Goal: Task Accomplishment & Management: Complete application form

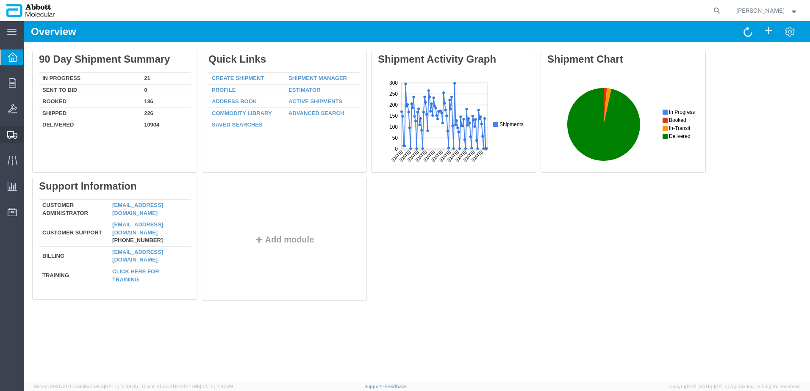
click at [0, 0] on span "Create from Template" at bounding box center [0, 0] width 0 height 0
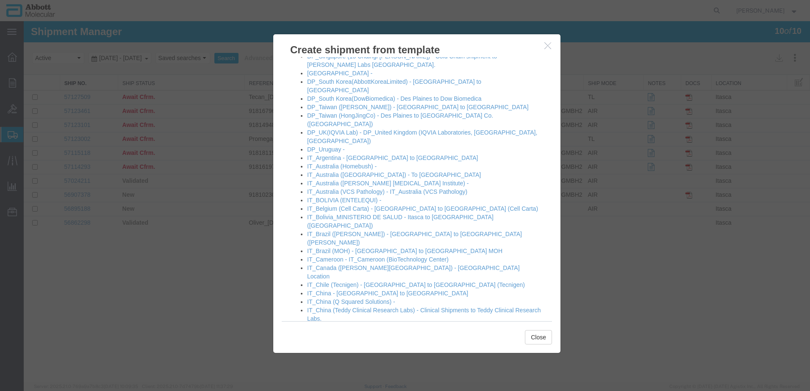
scroll to position [339, 0]
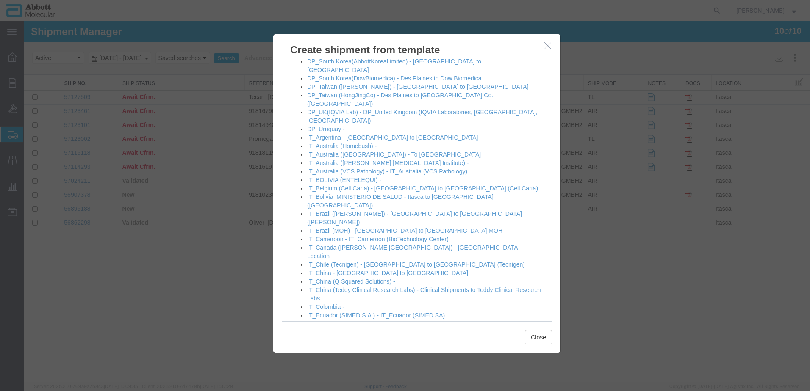
click at [331, 346] on link "IT_Germany2 - Itasca to GMBH2" at bounding box center [350, 349] width 87 height 7
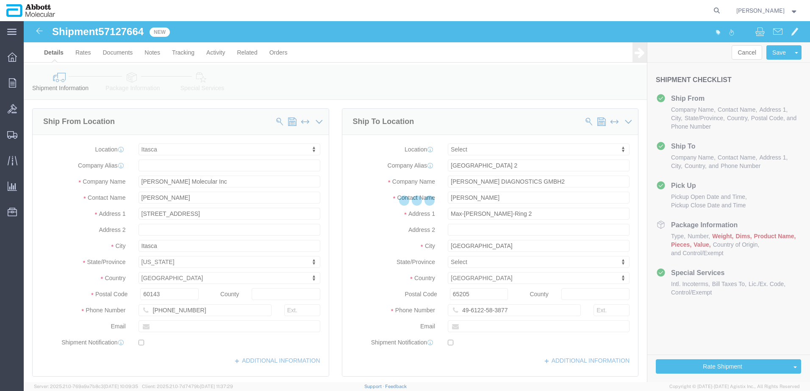
select select "48454"
select select
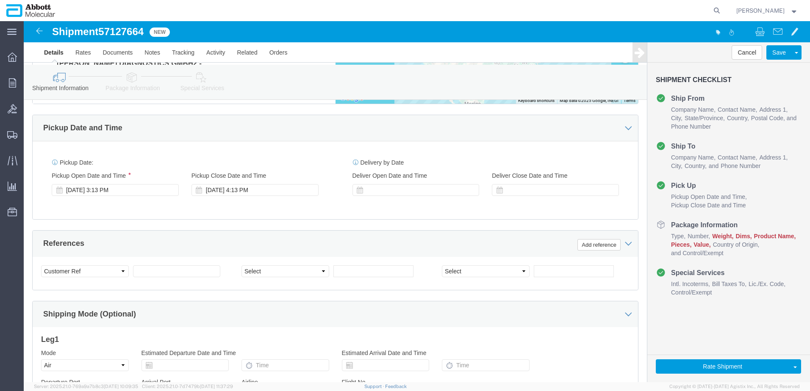
scroll to position [424, 0]
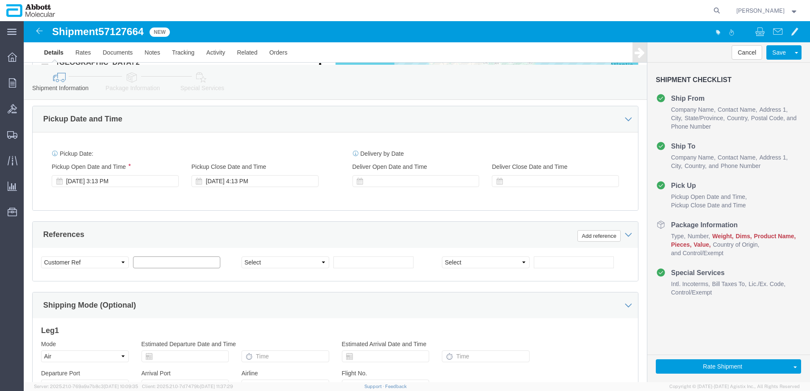
click input "text"
paste input "918168878"
type input "918168878"
select select "INVOICE"
paste input "918177027"
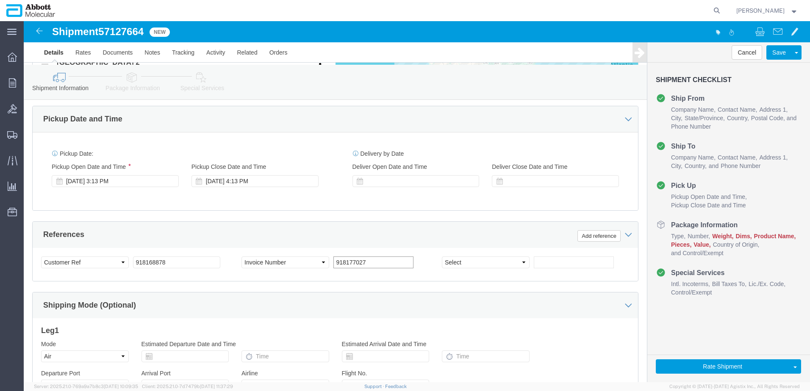
type input "918177027"
select select "INVOICE"
paste input "918177027"
type input "918177026"
click input "918168878"
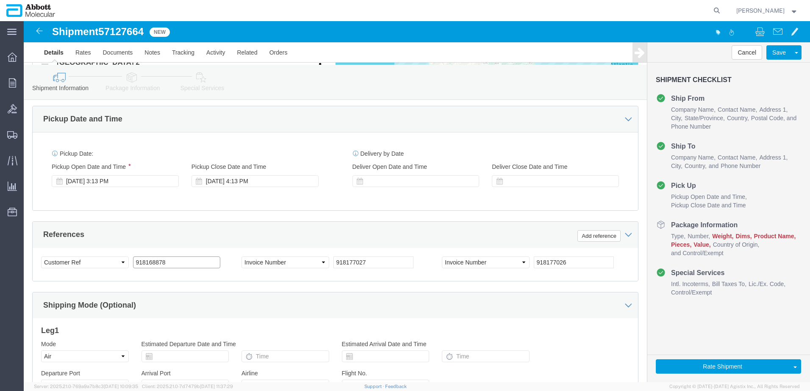
click input "918168878"
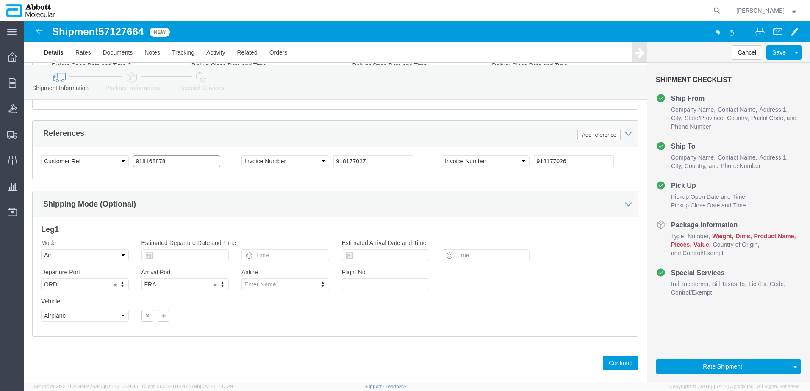
scroll to position [531, 0]
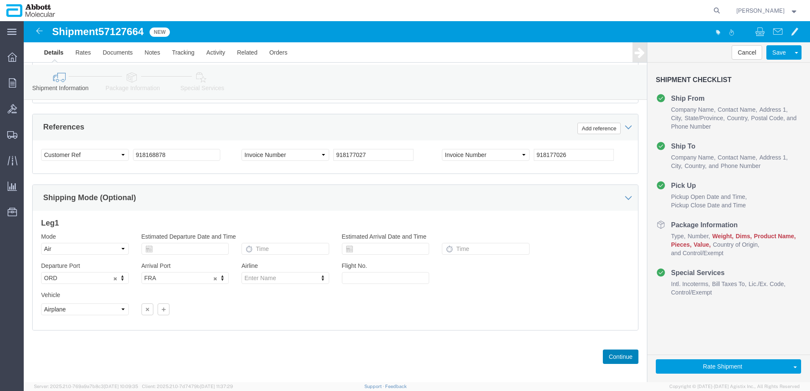
click button "Continue"
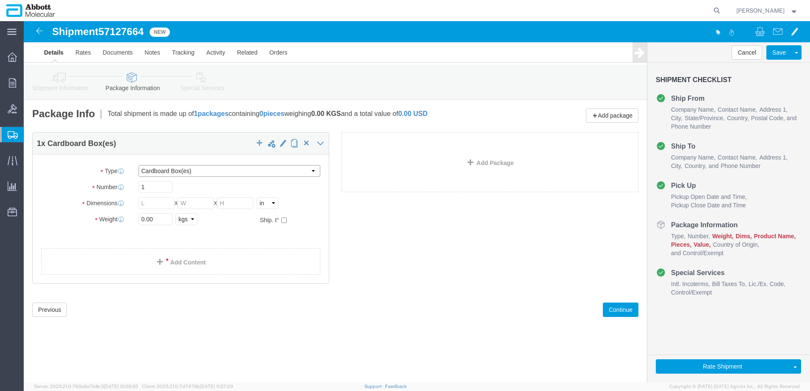
click select "Select Box (B) Box (C) Box (D) Cardboard Box(es) Crate (Instrument) Crate(s) En…"
select select "PSST"
click select "Select Box (B) Box (C) Box (D) Cardboard Box(es) Crate (Instrument) Crate(s) En…"
type input "48"
type input "40"
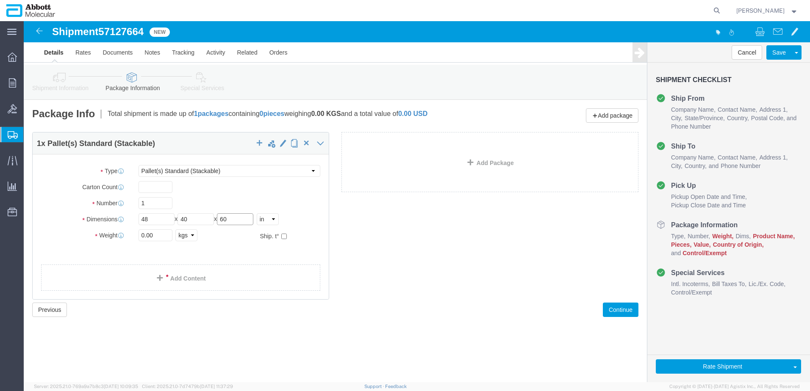
type input "60"
click input "checkbox"
checkbox input "true"
type input "AMBIENT"
click link "Add Package"
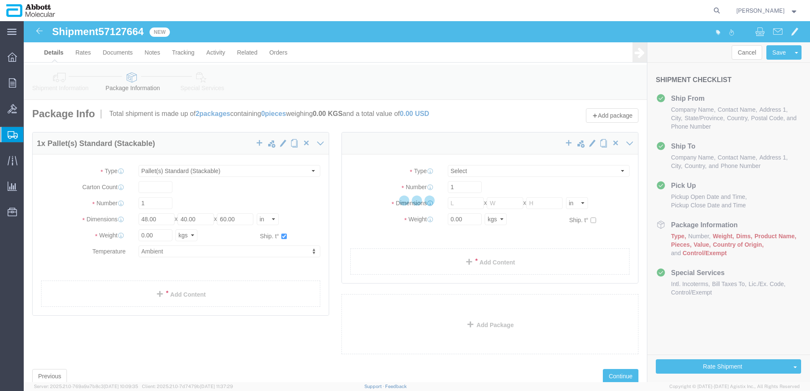
select select "PSST"
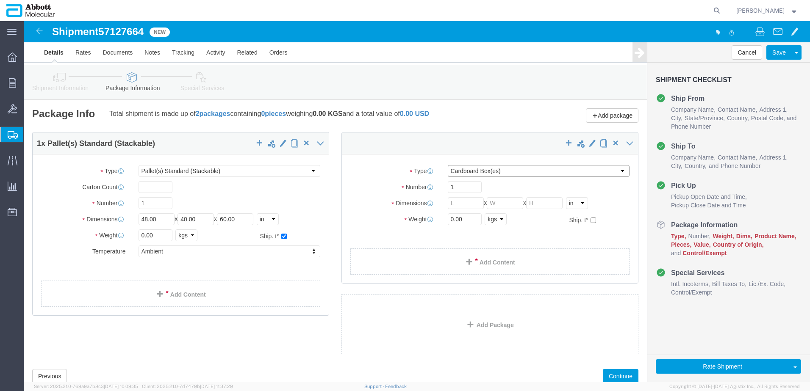
drag, startPoint x: 439, startPoint y: 152, endPoint x: 439, endPoint y: 157, distance: 4.7
click select "Select Box (B) Box (C) Box (D) Cardboard Box(es) Crate (Instrument) Crate(s) En…"
select select "PSST"
click select "Select Box (B) Box (C) Box (D) Cardboard Box(es) Crate (Instrument) Crate(s) En…"
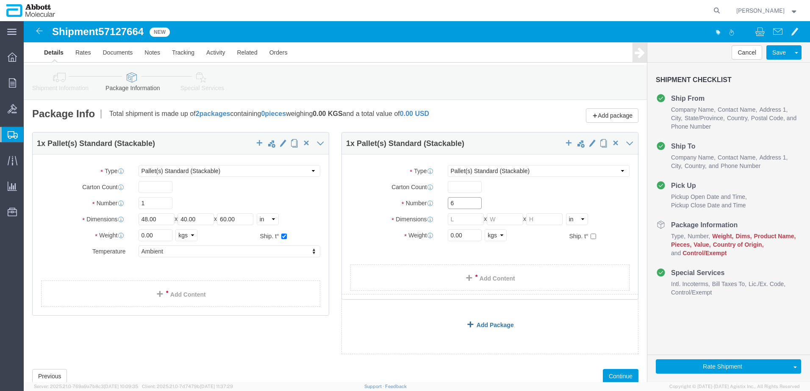
type input "6"
type input "48"
type input "40"
type input "50"
click input "checkbox"
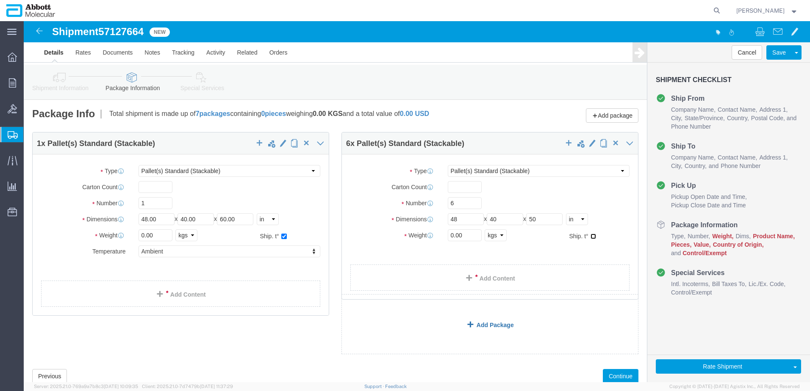
checkbox input "true"
type input "AMBIENT"
click link "Add Package"
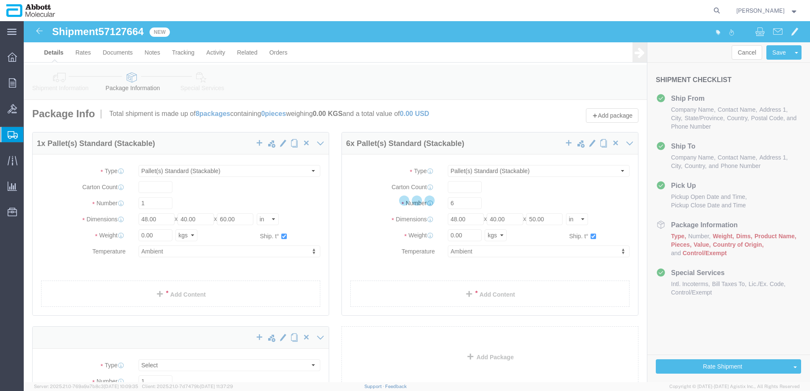
select select "PSST"
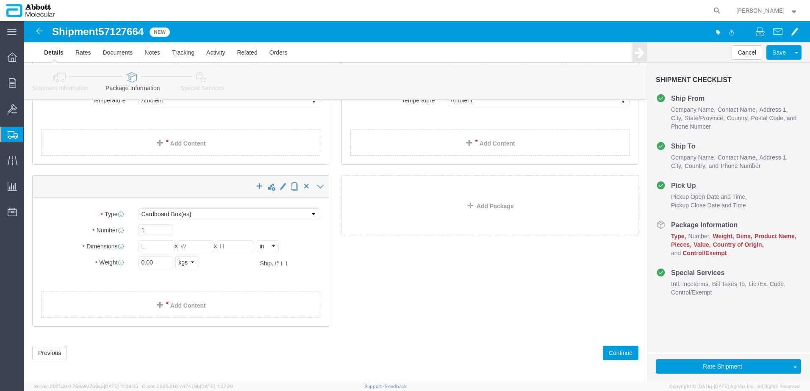
scroll to position [155, 0]
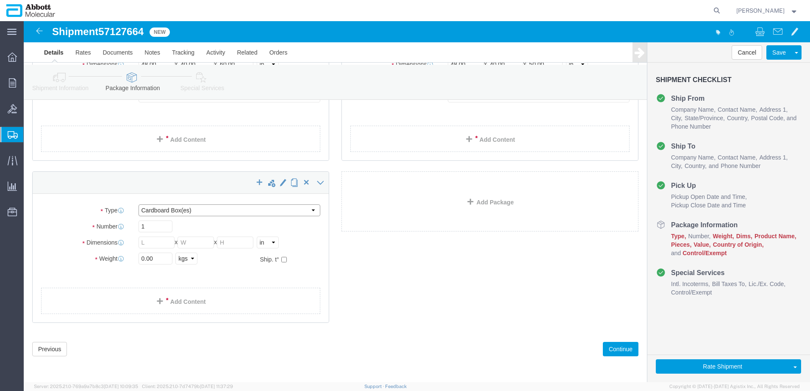
click select "Select Box (B) Box (C) Box (D) Cardboard Box(es) Crate (Instrument) Crate(s) En…"
select select "PSST"
click select "Select Box (B) Box (C) Box (D) Cardboard Box(es) Crate (Instrument) Crate(s) En…"
type input "48"
type input "40"
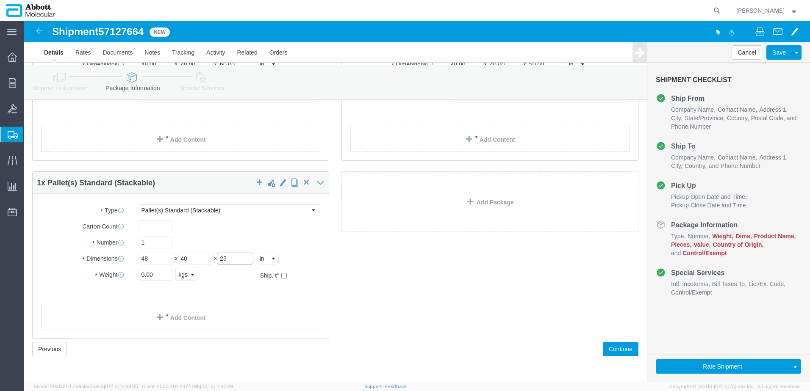
type input "25"
click input "checkbox"
checkbox input "true"
type input "AMBIENT"
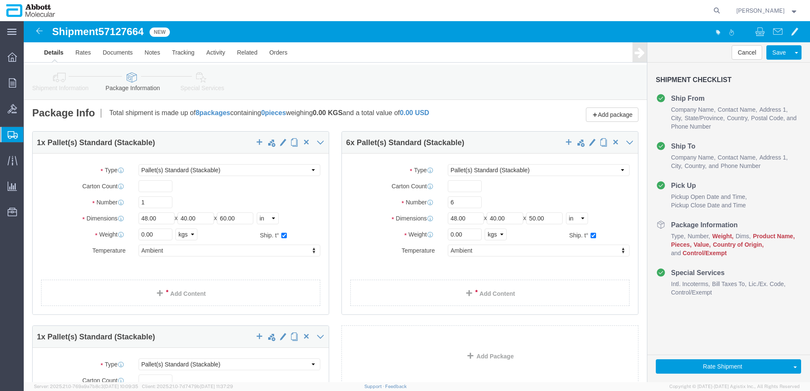
scroll to position [0, 0]
click link "Add Content"
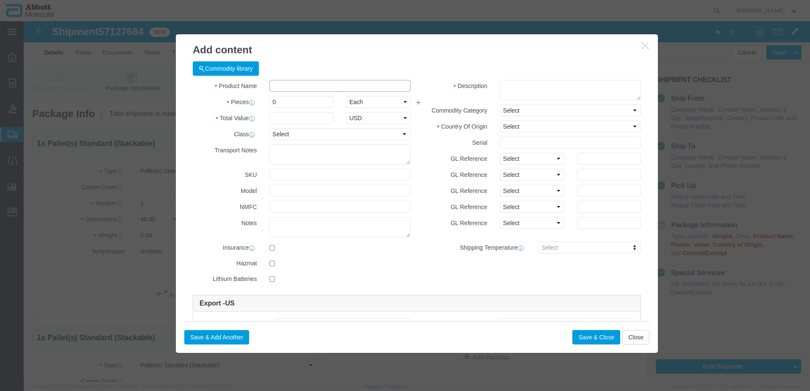
click input "text"
type input "09k1202"
click strong "09K1202"
type input "1"
select select
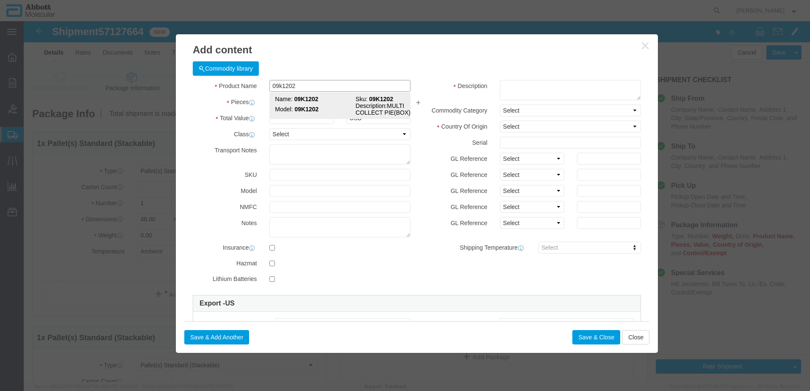
select select "US"
type input "3926909910"
select select "BIS"
checkbox input "false"
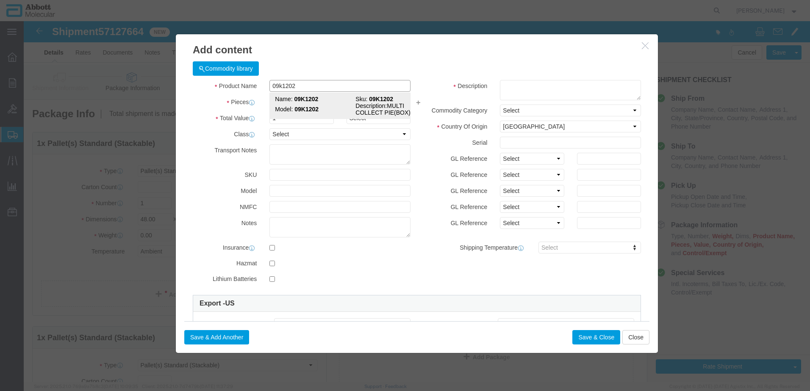
type input "09K1202"
type textarea "MULTI COLLECT PIE(BOX)"
select select "NLR"
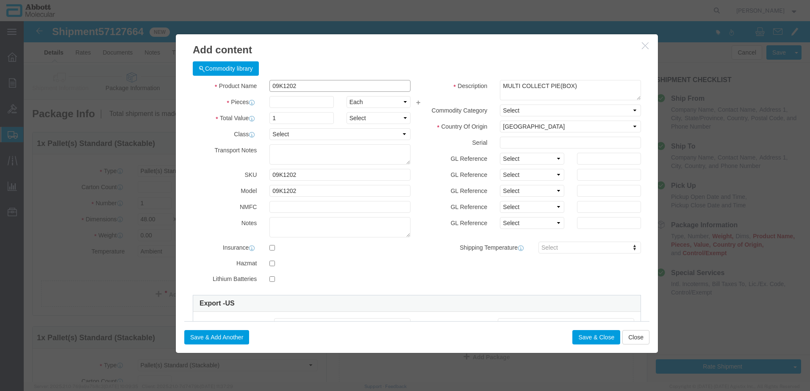
type input "09K1202"
type input "84"
drag, startPoint x: 520, startPoint y: 139, endPoint x: 518, endPoint y: 144, distance: 5.4
click select "Select Account Type Activity ID Airline Appointment Number ASN Batch Number Bil…"
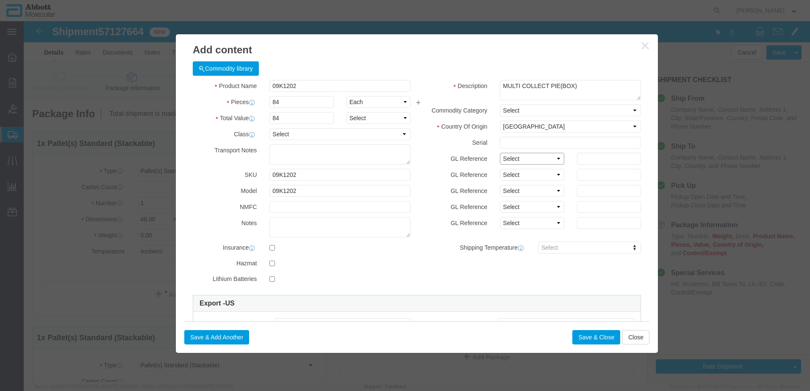
select select "BATCH_NUMBER"
click select "Select Account Type Activity ID Airline Appointment Number ASN Batch Number Bil…"
type input "AMP397"
select select "BATCH_NUMBER"
type input "AMP398"
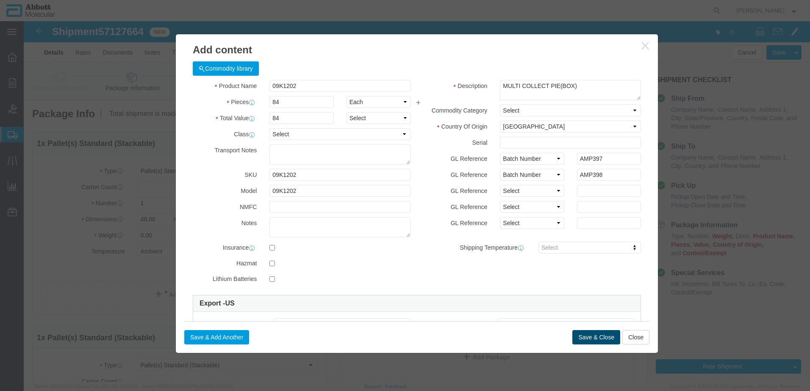
click button "Save & Close"
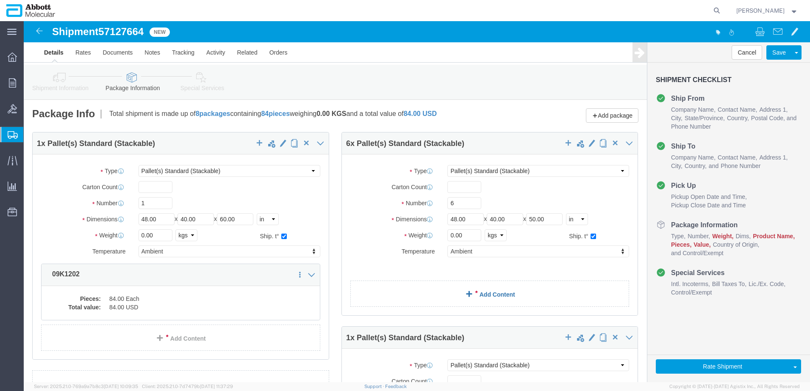
click link "Add Content"
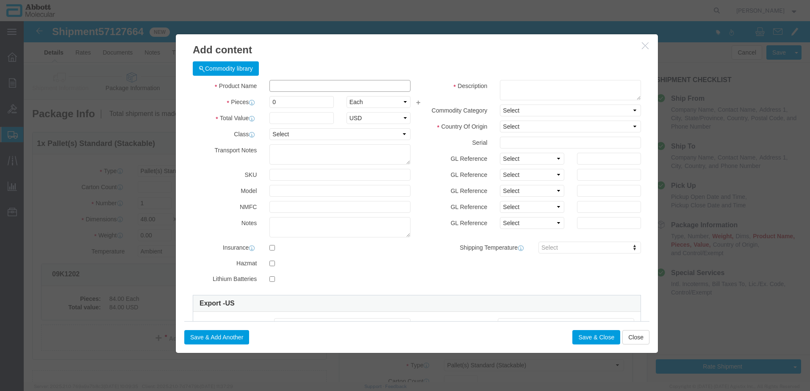
click input "text"
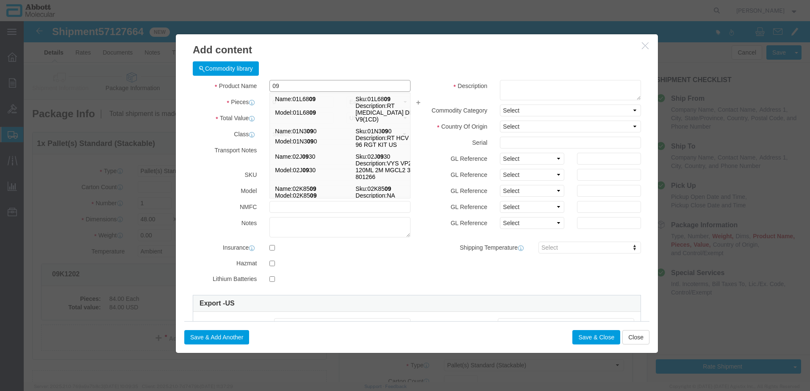
type input "09"
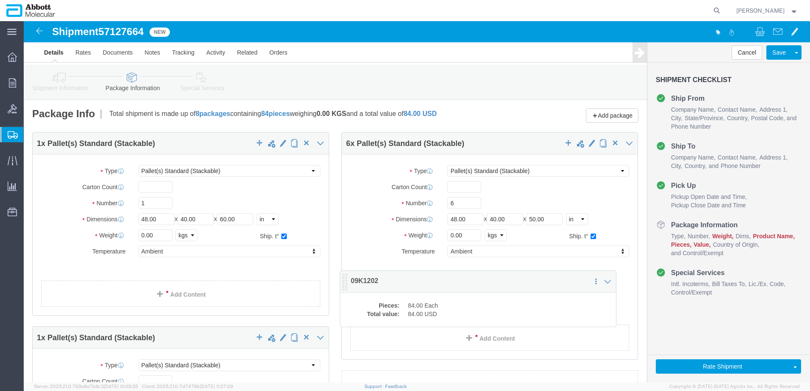
drag, startPoint x: 23, startPoint y: 252, endPoint x: 322, endPoint y: 259, distance: 298.7
click icon
click div
click link "Add Content"
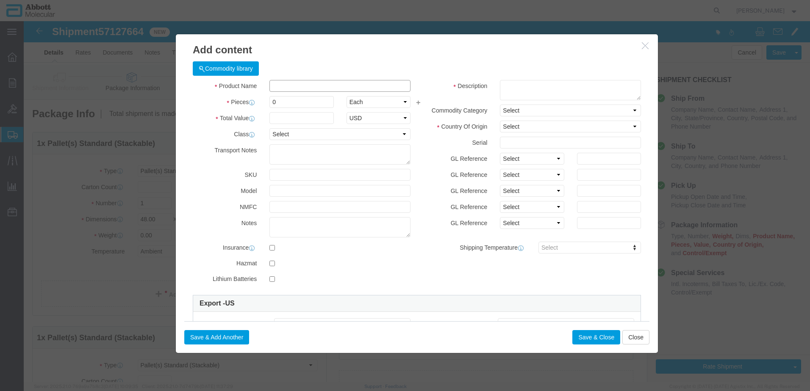
click input "text"
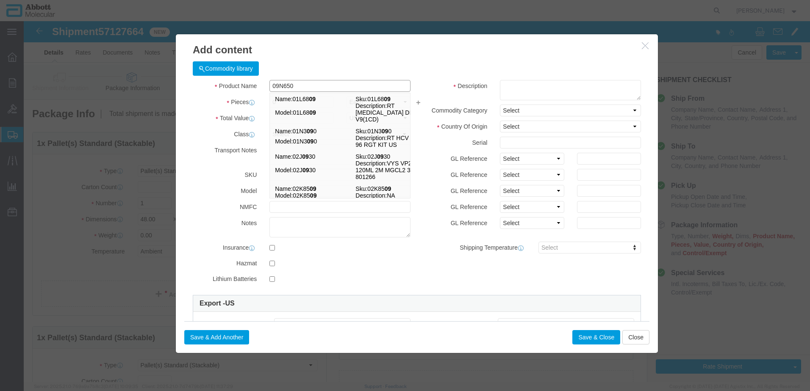
type input "09N6508"
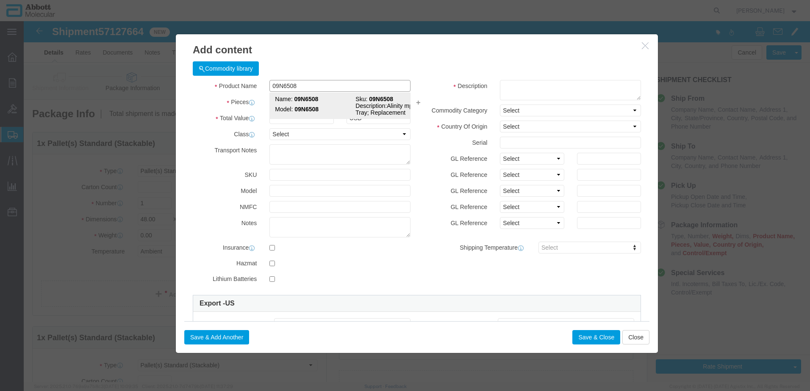
click strong "09N6508"
type input "1"
select select
select select "CN"
type input "AMBIENT"
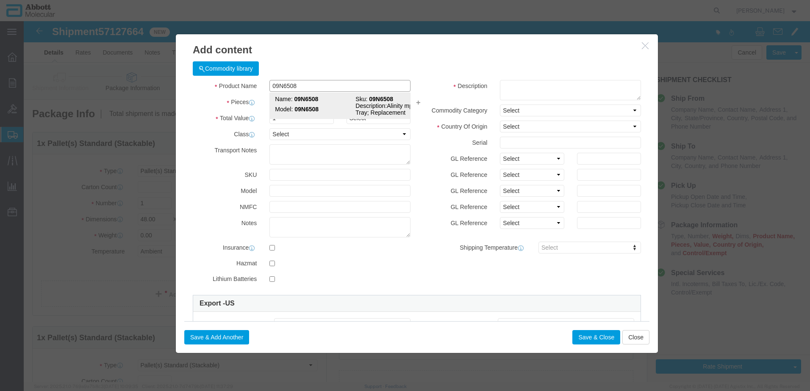
type input "8479909596"
select select "BIS"
checkbox input "false"
type input "09N6508"
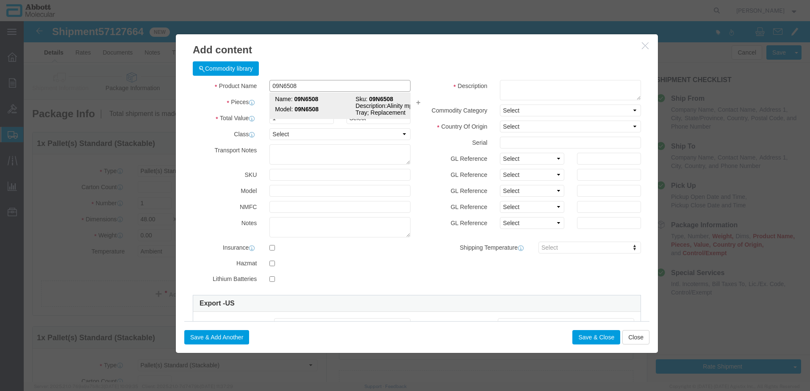
type input "09N6508"
type textarea "Alinity mp Drip Tray; Replacement"
select select "NLR"
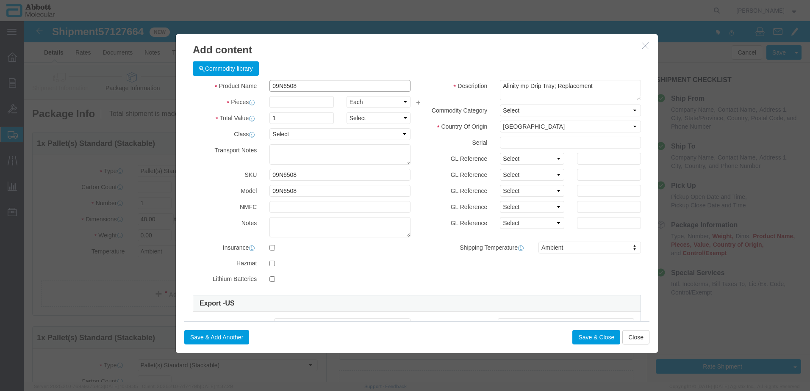
type input "09N6508"
type input "2"
drag, startPoint x: 498, startPoint y: 138, endPoint x: 498, endPoint y: 143, distance: 5.5
click select "Select Account Type Activity ID Airline Appointment Number ASN Batch Number Bil…"
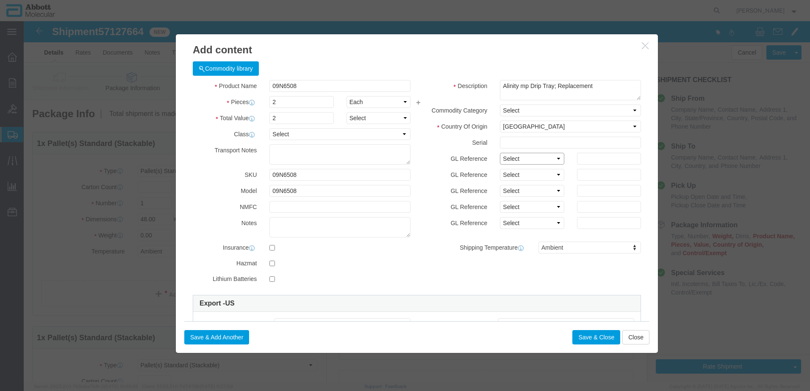
select select "BATCH_NUMBER"
click select "Select Account Type Activity ID Airline Appointment Number ASN Batch Number Bil…"
type input "55644"
click button "Save & Close"
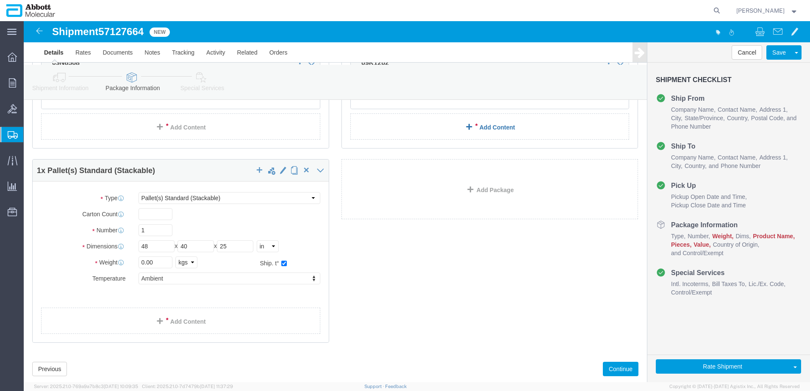
scroll to position [212, 0]
click link "Add Content"
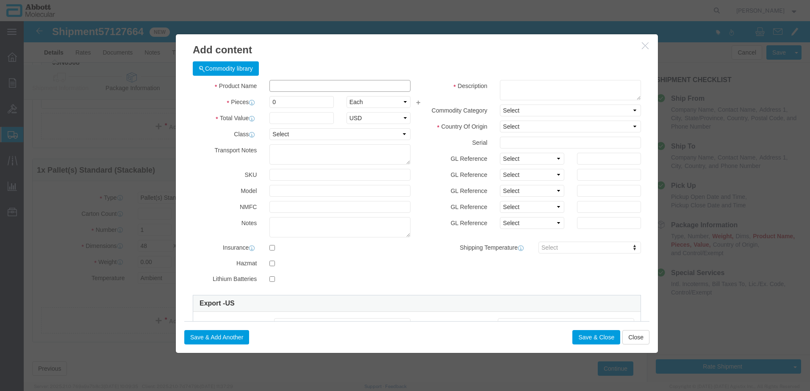
click input "text"
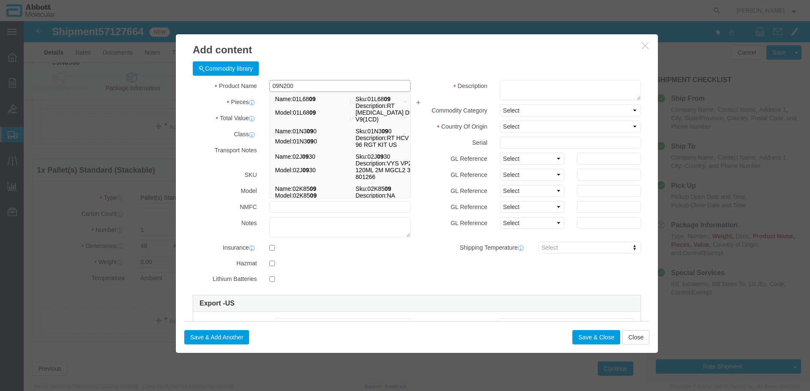
type input "09N2004"
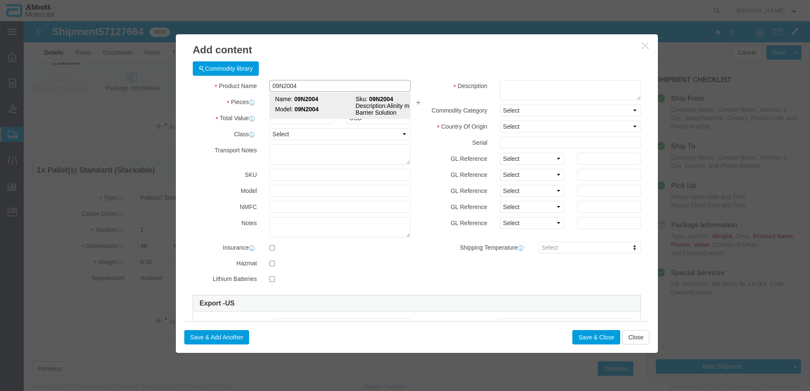
click div "Name: 09N2004 Sku: 09N2004 Model: 09N2004 Description: Alinity m Vapor Barrier …"
type input "1"
select select
select select "US"
type input "AMBIENT"
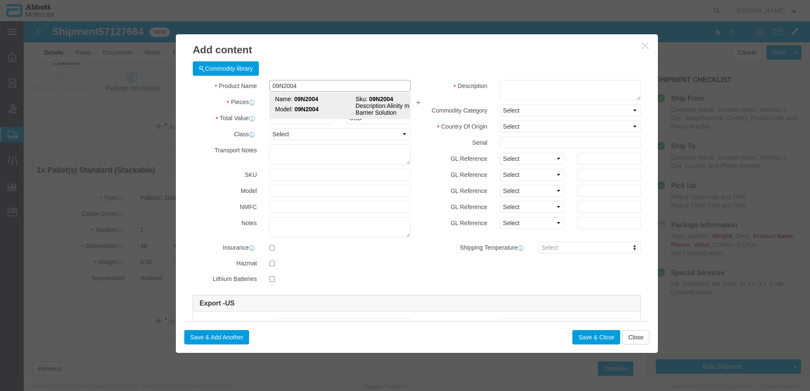
type input "2710194540"
select select "BIS"
checkbox input "false"
type input "09N2004"
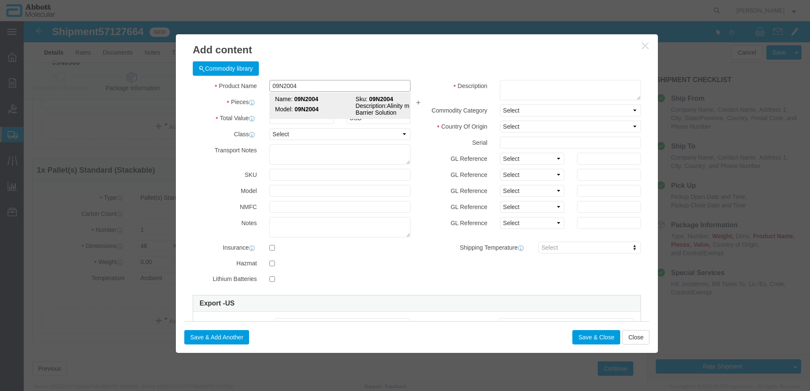
type input "09N2004"
type textarea "Alinity m Vapor Barrier Solution"
select select "NLR"
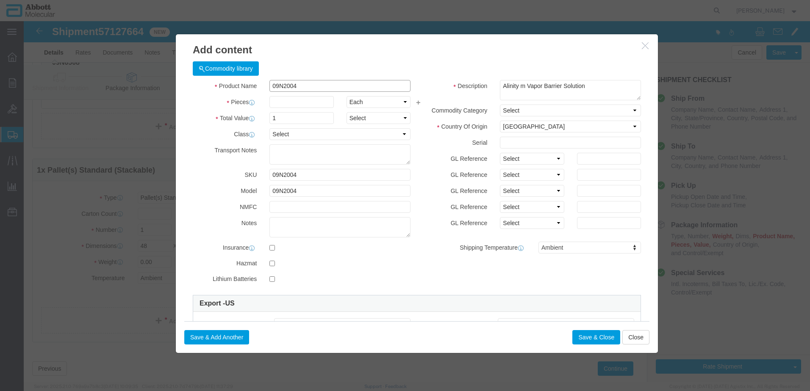
type input "09N2004"
type input "50"
click select "Select Account Type Activity ID Airline Appointment Number ASN Batch Number Bil…"
select select "BATCH_NUMBER"
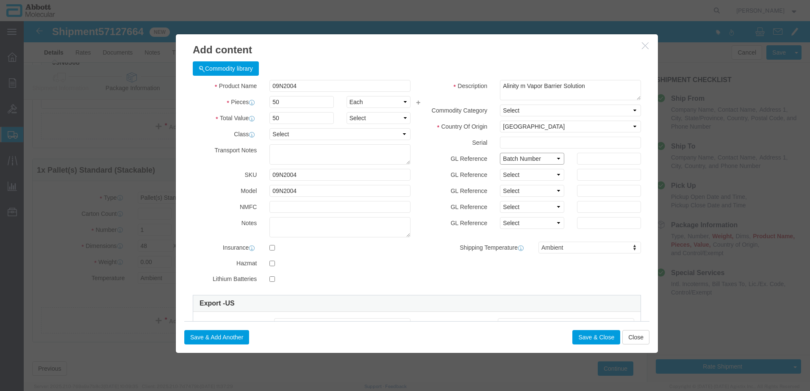
click select "Select Account Type Activity ID Airline Appointment Number ASN Batch Number Bil…"
type input "3297554"
click button "Save & Close"
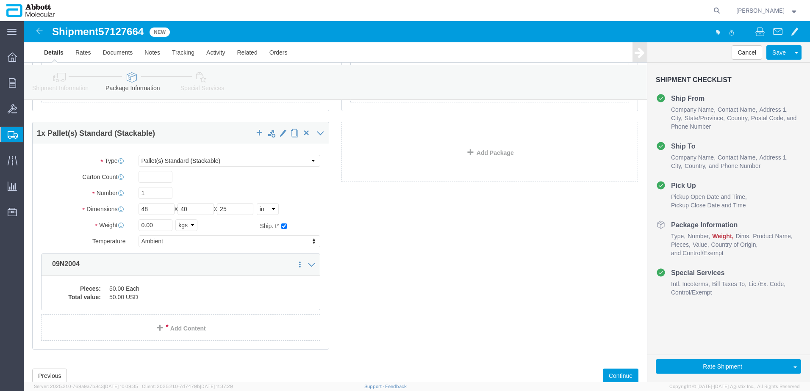
scroll to position [275, 0]
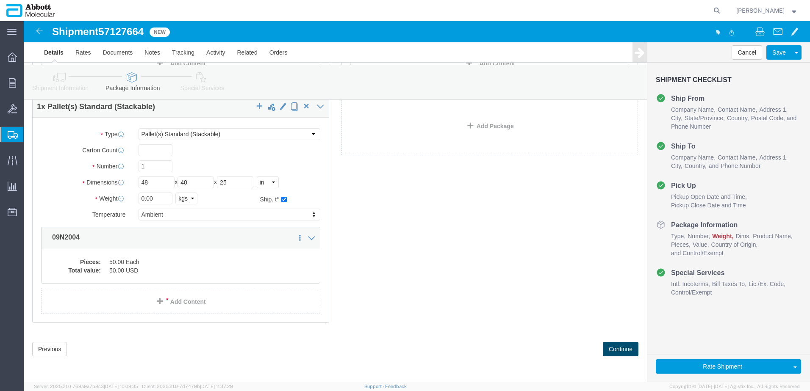
click button "Continue"
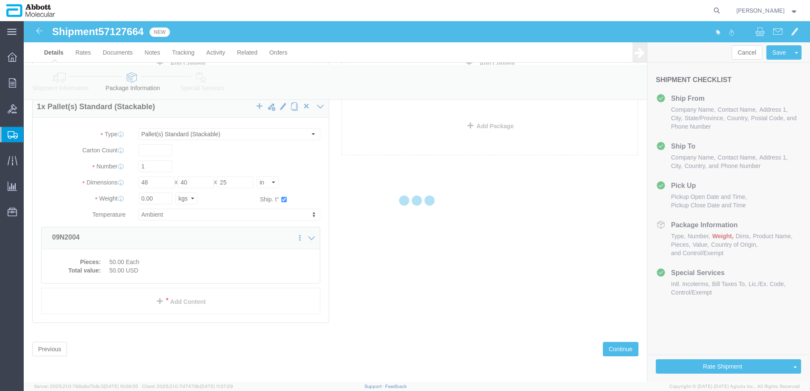
scroll to position [1277, 0]
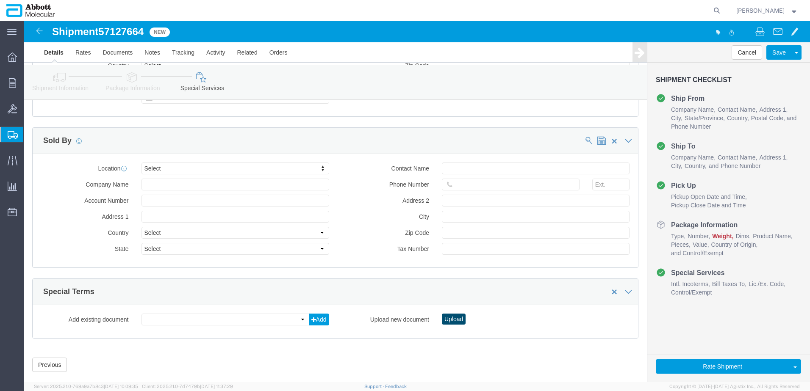
click button "Upload"
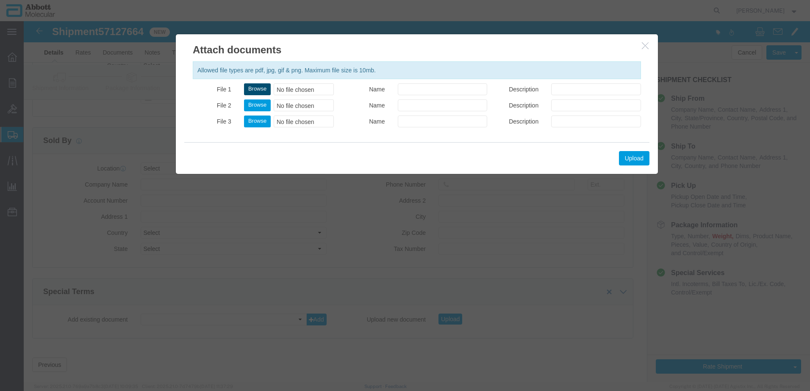
click button "Browse"
type input "C:\fakepath\918168878 SLI [PERSON_NAME].pdf"
drag, startPoint x: 233, startPoint y: 70, endPoint x: 606, endPoint y: 140, distance: 379.8
click button "Upload"
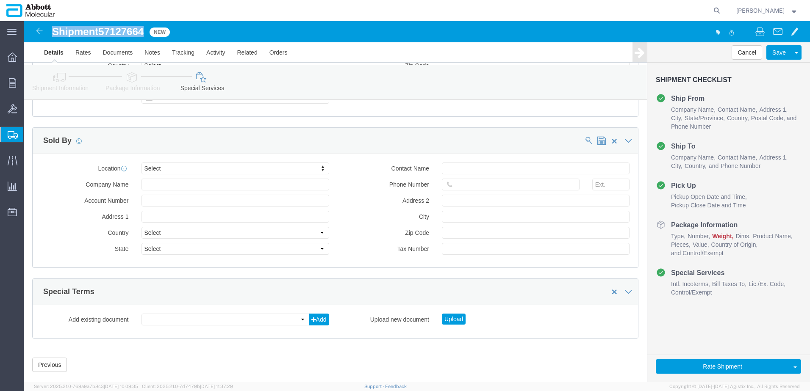
drag, startPoint x: 30, startPoint y: 11, endPoint x: 122, endPoint y: 12, distance: 92.4
click h1 "Shipment 57127664"
copy h1 "Shipment 57127664"
drag, startPoint x: 665, startPoint y: 347, endPoint x: 4, endPoint y: 250, distance: 667.6
click button "Rate Shipment"
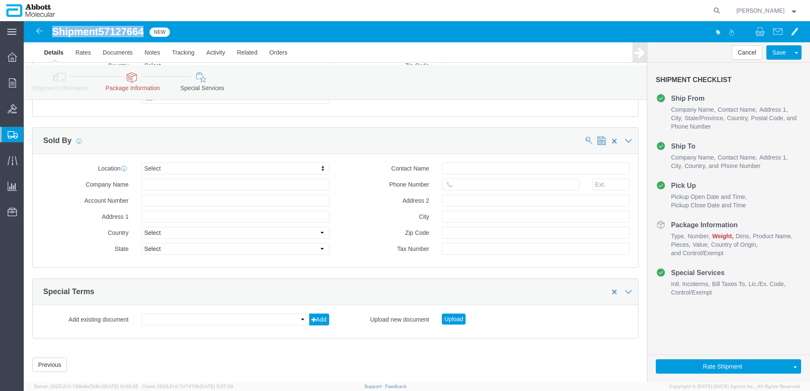
click link "Package Information"
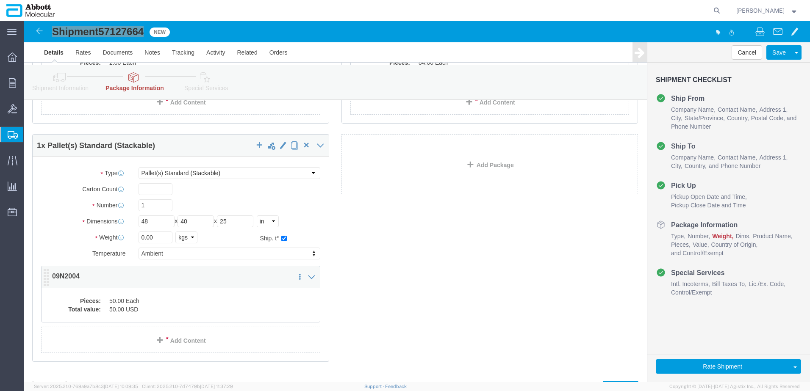
scroll to position [254, 0]
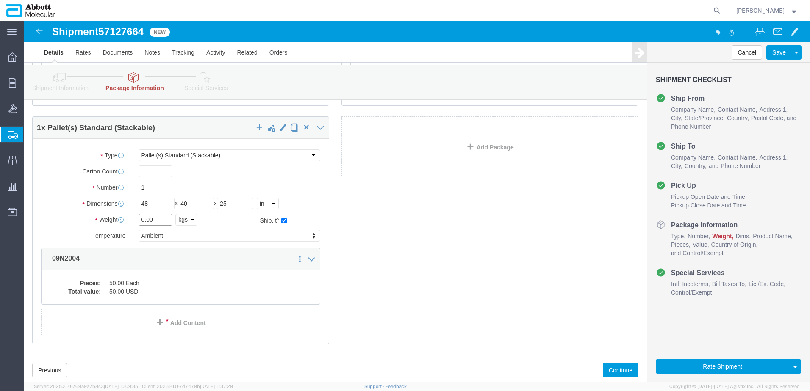
drag, startPoint x: 141, startPoint y: 201, endPoint x: 0, endPoint y: 198, distance: 140.7
click div "Please fix the following errors Ship From Location Location [GEOGRAPHIC_DATA] M…"
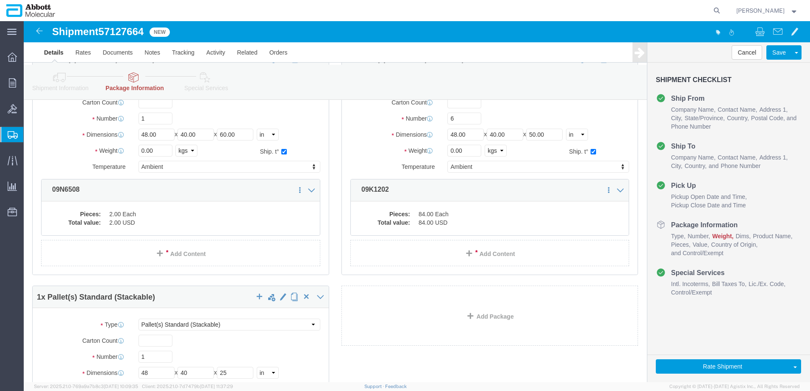
scroll to position [42, 0]
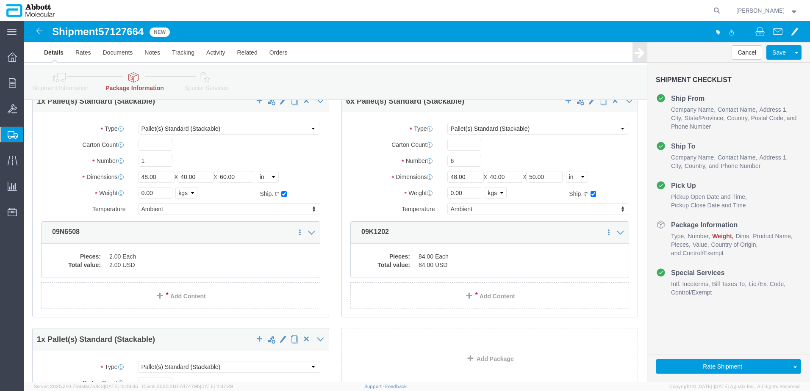
type input "120"
drag, startPoint x: 133, startPoint y: 170, endPoint x: 104, endPoint y: 170, distance: 28.4
click div "Weight 0.00 Select kgs lbs Ship. t°"
type input "130"
click input "0.00"
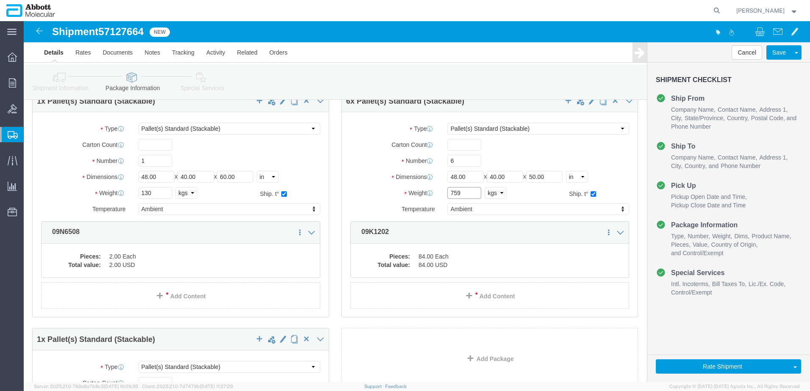
type input "759"
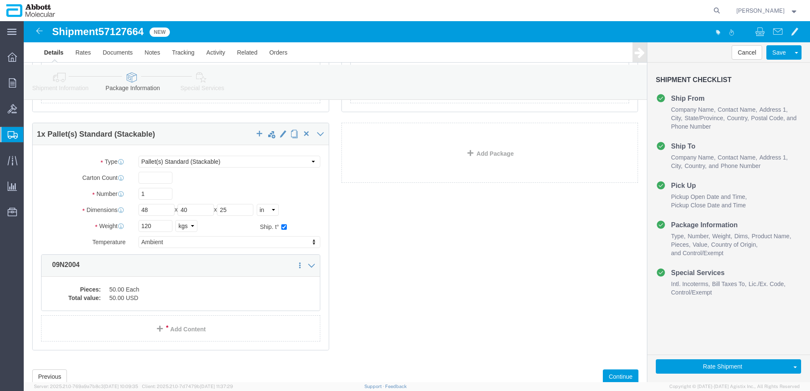
scroll to position [254, 0]
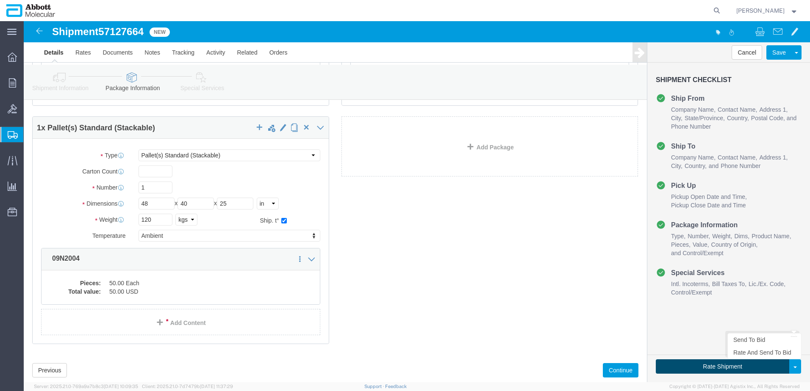
click button "Rate Shipment"
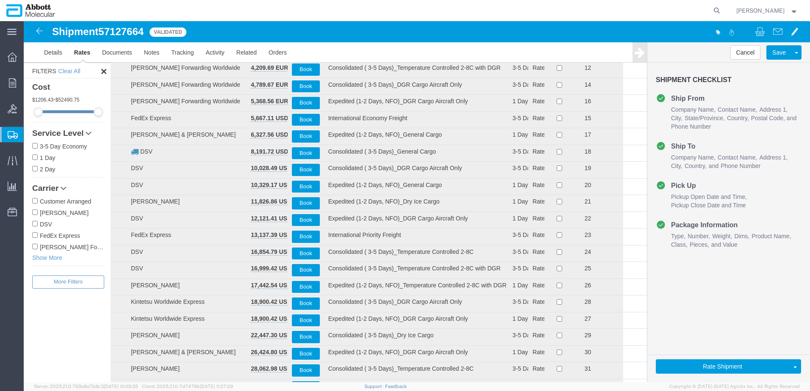
click at [34, 248] on input "[PERSON_NAME] Forwarding Worldwide" at bounding box center [35, 247] width 6 height 6
checkbox input "true"
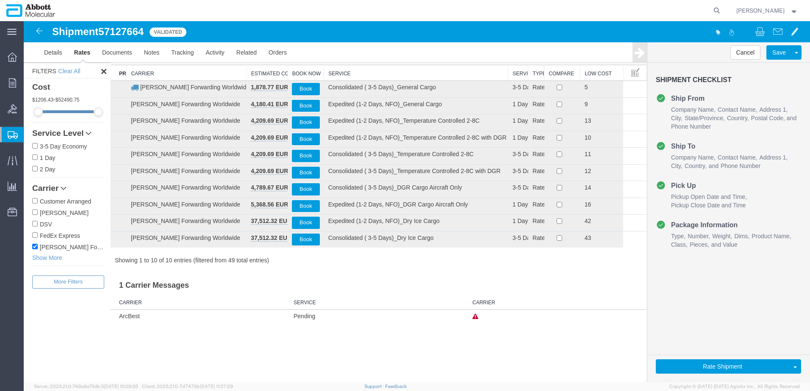
scroll to position [0, 0]
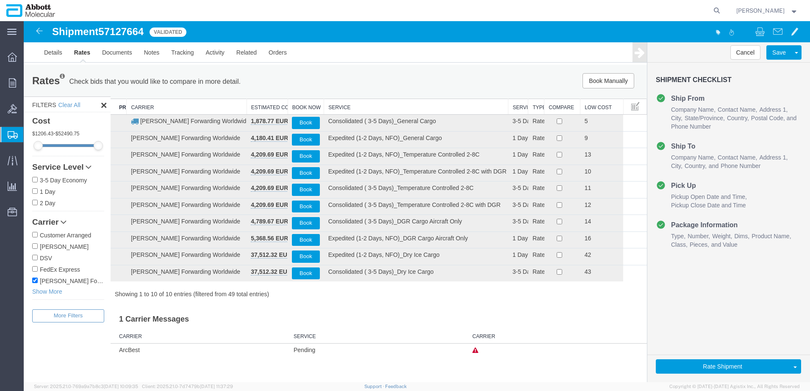
click at [350, 104] on th "Service" at bounding box center [416, 107] width 184 height 16
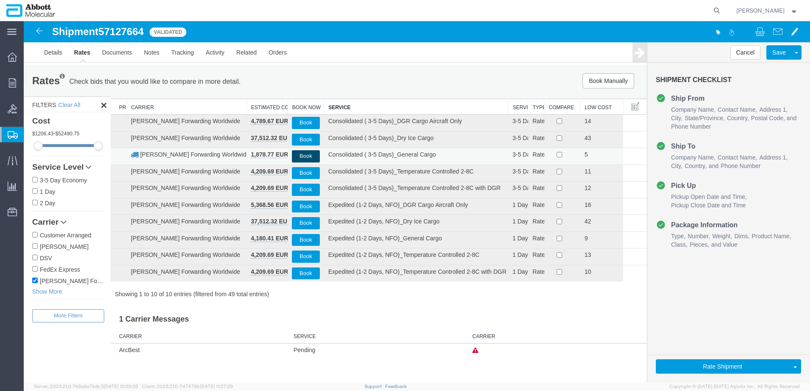
click at [306, 154] on button "Book" at bounding box center [306, 156] width 28 height 12
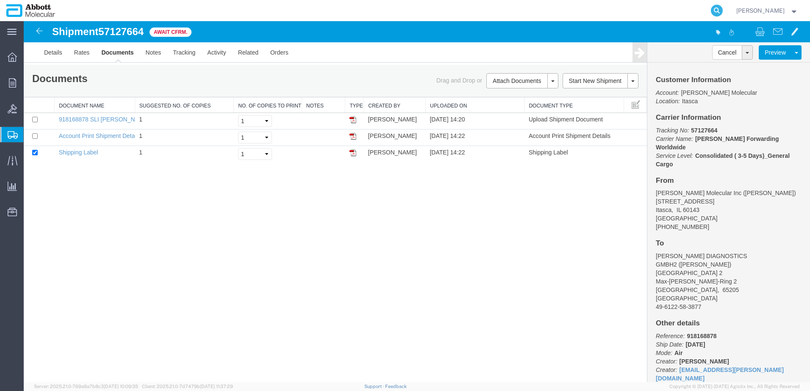
click at [723, 10] on icon at bounding box center [717, 11] width 12 height 12
paste input "57108927"
type input "57108927"
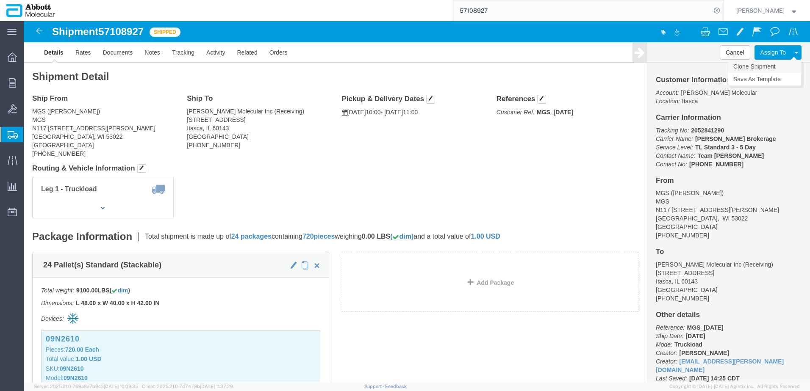
click link "Clone Shipment"
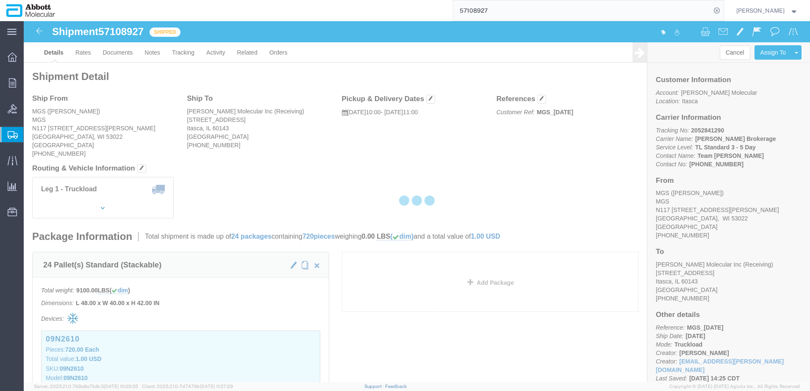
select select "48454"
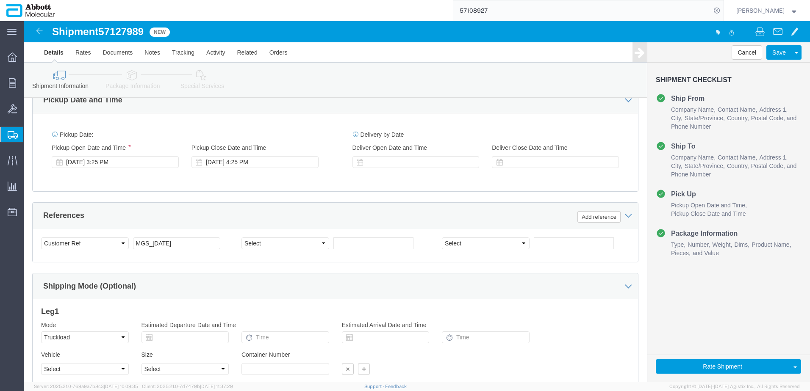
scroll to position [466, 0]
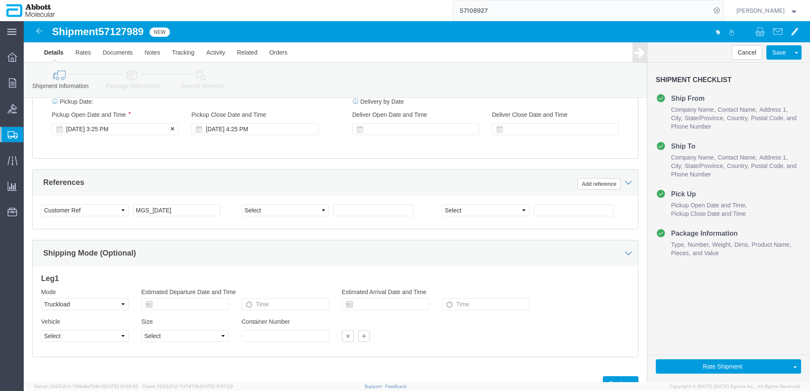
click div "[DATE] 3:25 PM"
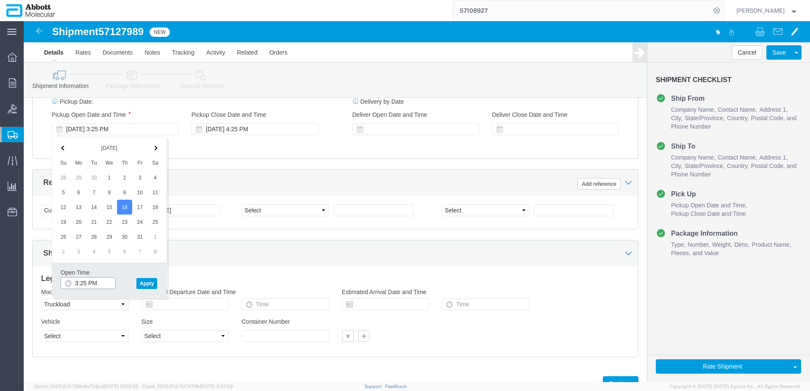
click input "3:25 PM"
type input "10:00 AM"
click button "Apply"
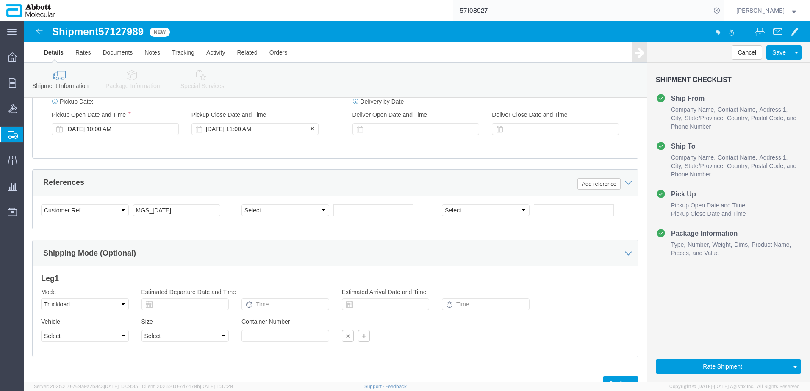
click div "[DATE] 11:00 AM"
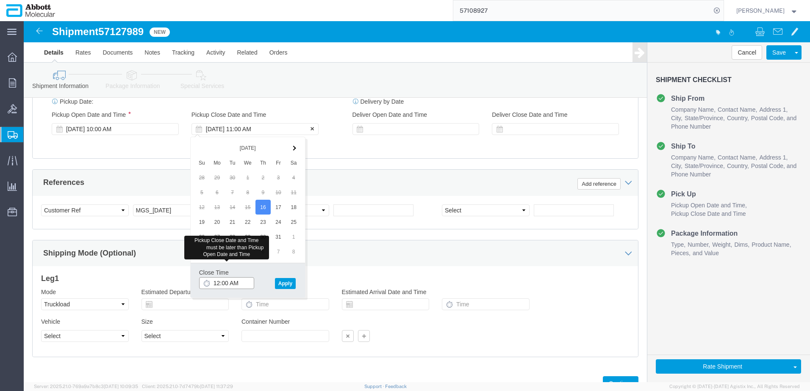
type input "12:00 PM"
click button "Apply"
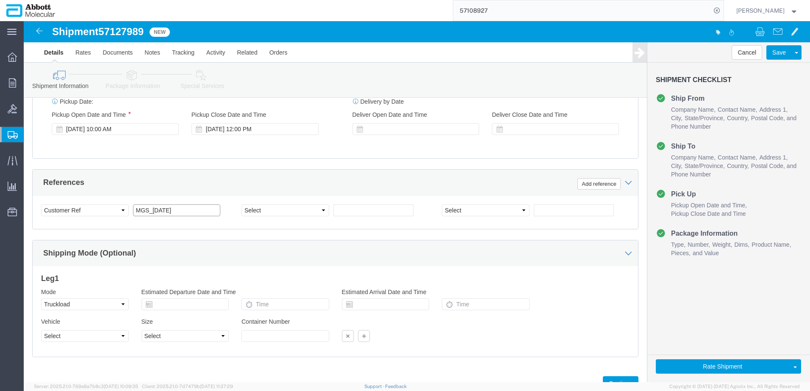
click input "MGS_[DATE]"
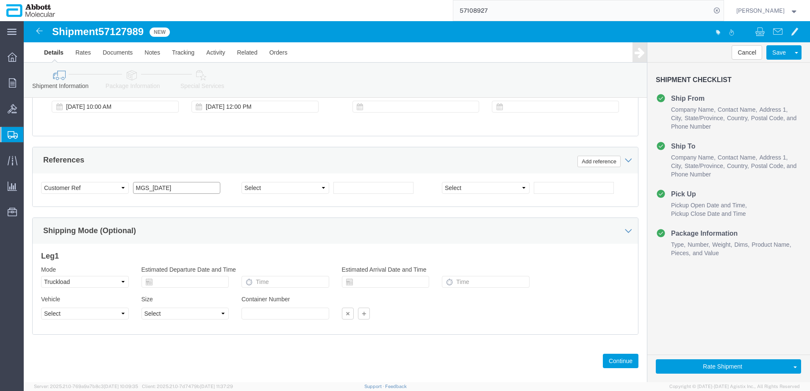
scroll to position [500, 0]
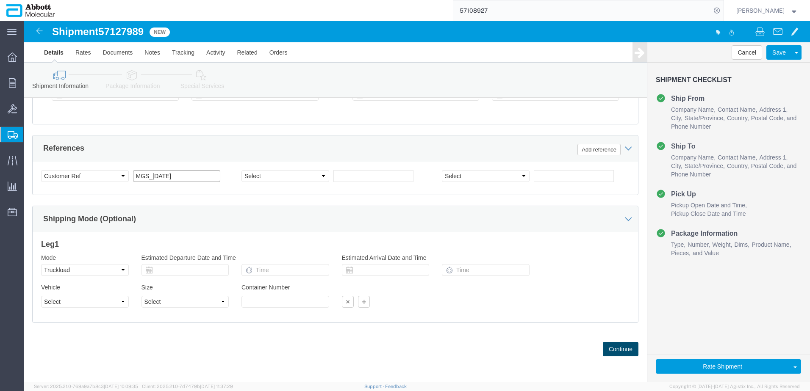
type input "MGS_[DATE]"
click button "Continue"
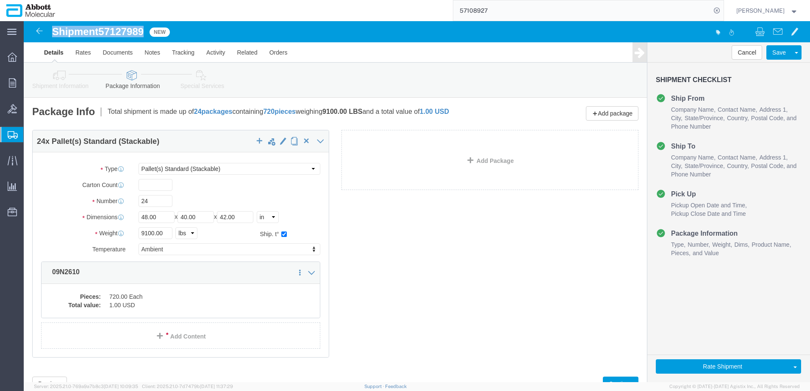
drag, startPoint x: 32, startPoint y: 9, endPoint x: 122, endPoint y: 14, distance: 90.8
click h1 "Shipment 57127989"
copy h1 "Shipment 57127989"
click button "Rate Shipment"
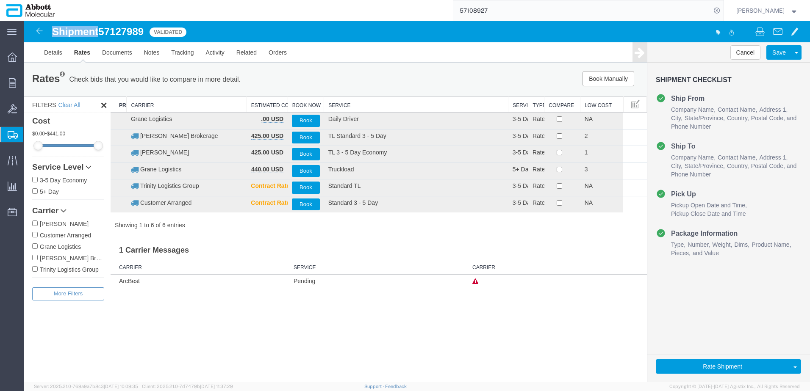
click at [34, 258] on input "[PERSON_NAME] Brokerage" at bounding box center [35, 258] width 6 height 6
checkbox input "true"
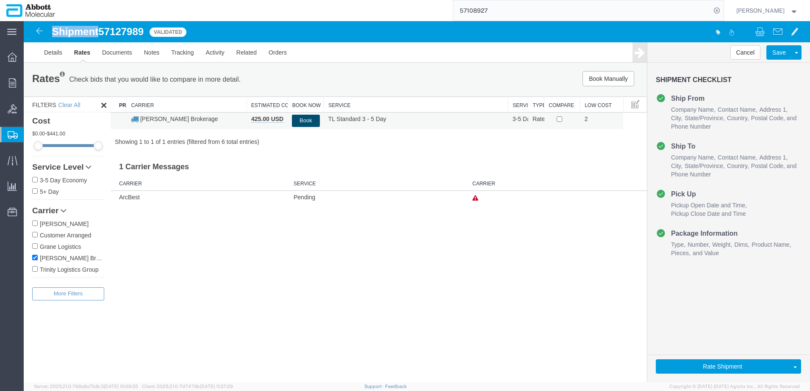
click at [308, 120] on button "Book" at bounding box center [306, 121] width 28 height 12
